Goal: Task Accomplishment & Management: Manage account settings

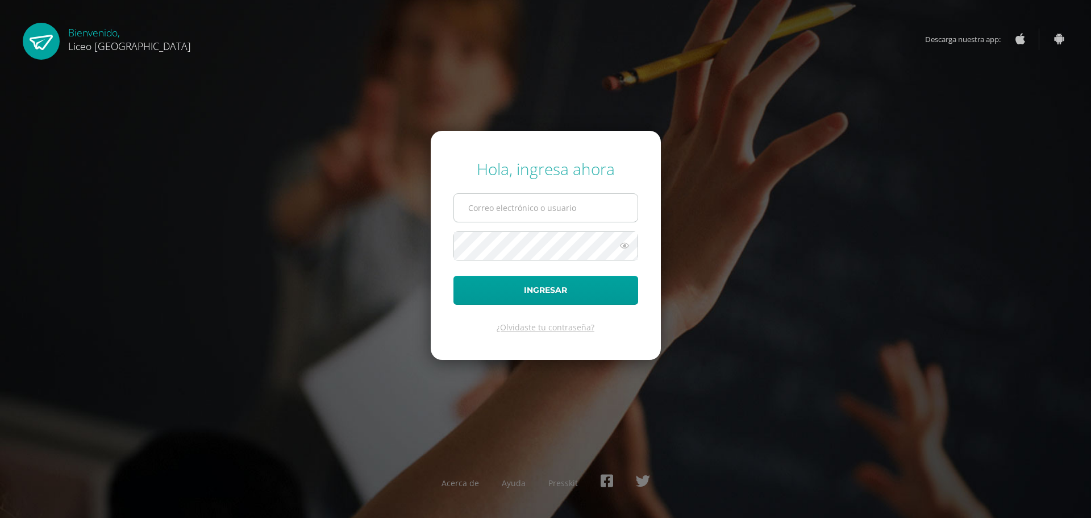
click at [505, 211] on input "text" at bounding box center [546, 208] width 184 height 28
type input "20192270"
click at [580, 287] on button "Ingresar" at bounding box center [546, 290] width 185 height 29
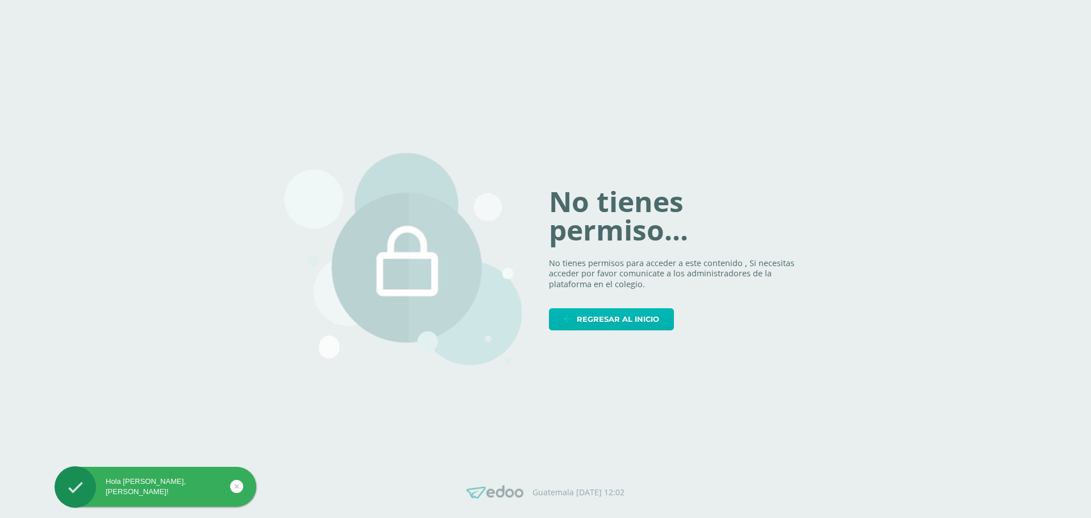
click at [611, 317] on span "Regresar al inicio" at bounding box center [618, 319] width 82 height 21
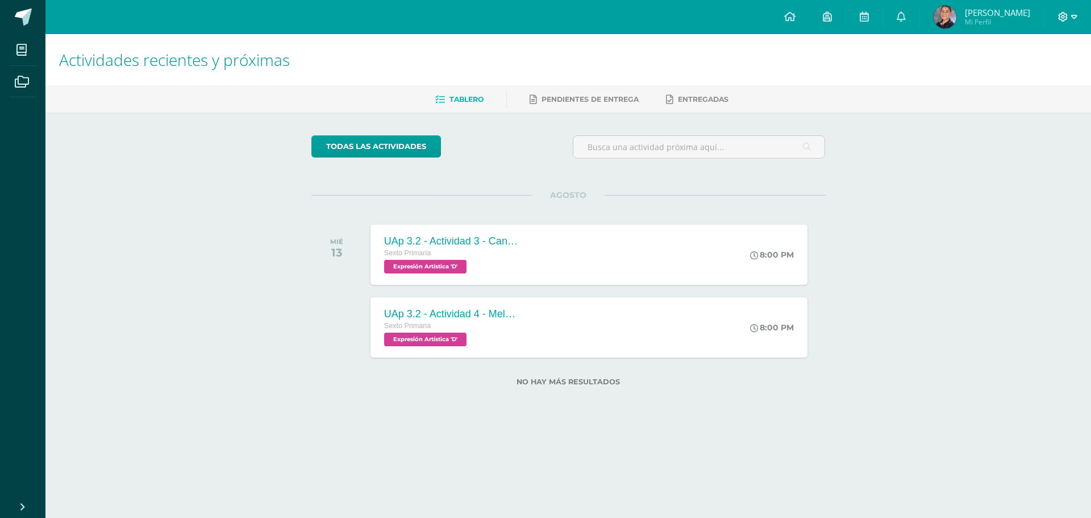
click at [1074, 15] on icon at bounding box center [1075, 17] width 6 height 10
click at [1041, 74] on span "Cerrar sesión" at bounding box center [1038, 77] width 51 height 11
